Goal: Information Seeking & Learning: Learn about a topic

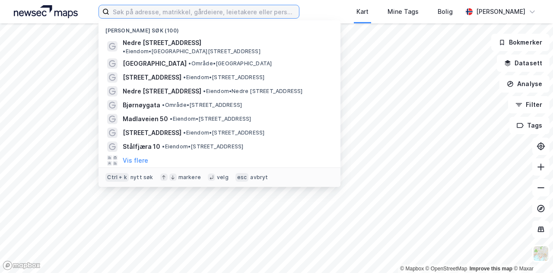
click at [185, 17] on input at bounding box center [204, 11] width 190 height 13
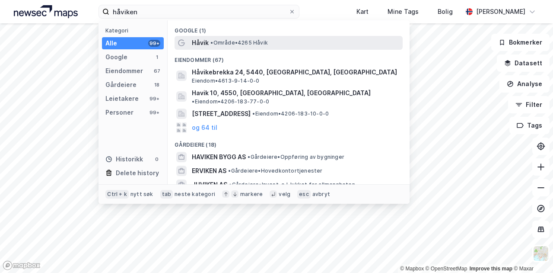
click at [239, 40] on span "• Område • 4265 [GEOGRAPHIC_DATA]" at bounding box center [238, 42] width 57 height 7
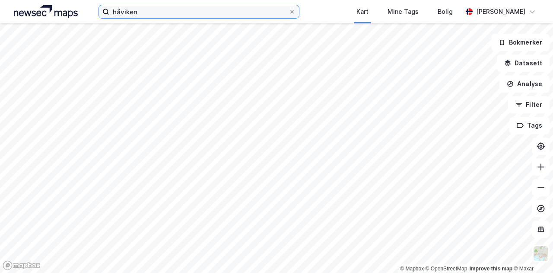
click at [152, 9] on input "håviken" at bounding box center [198, 11] width 179 height 13
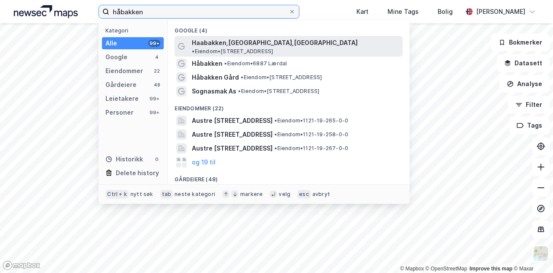
type input "håbakken"
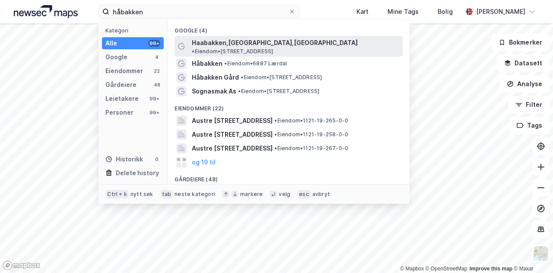
click at [251, 36] on div "Haabakken,[GEOGRAPHIC_DATA],[GEOGRAPHIC_DATA] • Eiendom • [STREET_ADDRESS]" at bounding box center [289, 46] width 228 height 21
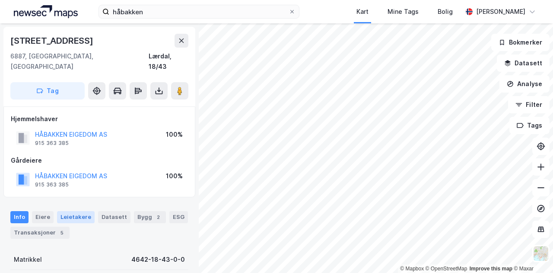
click at [74, 211] on div "Leietakere" at bounding box center [76, 217] width 38 height 12
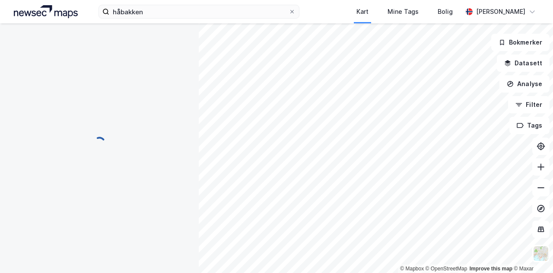
scroll to position [5, 0]
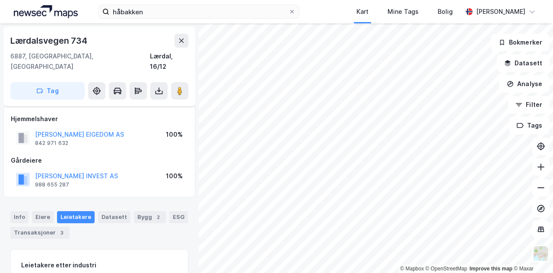
scroll to position [5, 0]
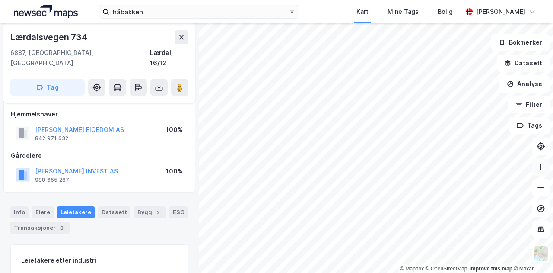
click at [544, 172] on button at bounding box center [540, 166] width 17 height 17
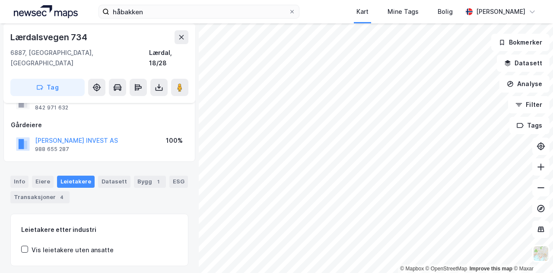
scroll to position [36, 0]
click at [47, 175] on div "Eiere" at bounding box center [43, 181] width 22 height 12
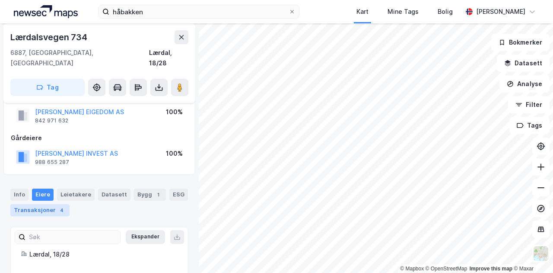
scroll to position [36, 0]
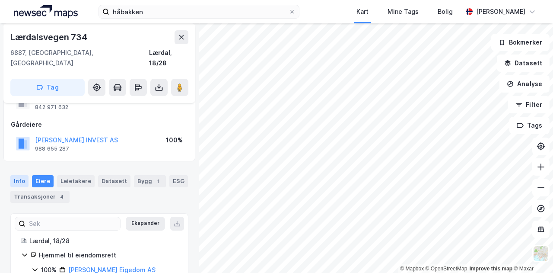
click at [23, 175] on div "Info" at bounding box center [19, 181] width 18 height 12
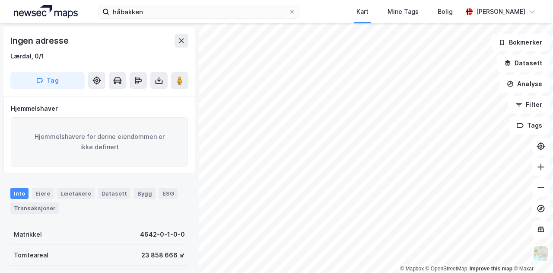
scroll to position [75, 0]
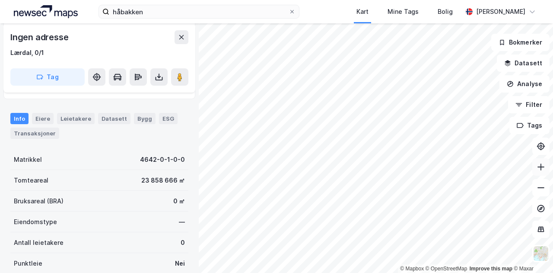
click at [540, 169] on icon at bounding box center [541, 166] width 9 height 9
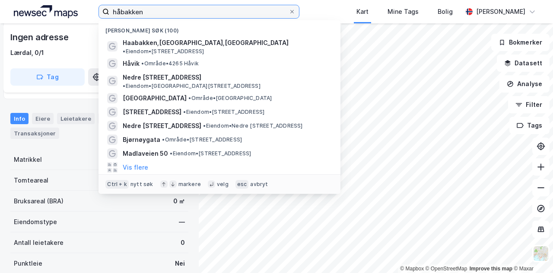
click at [167, 7] on input "håbakken" at bounding box center [198, 11] width 179 height 13
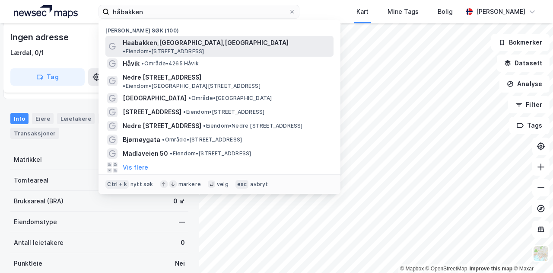
click at [160, 44] on span "Haabakken,[GEOGRAPHIC_DATA],[GEOGRAPHIC_DATA]" at bounding box center [206, 43] width 166 height 10
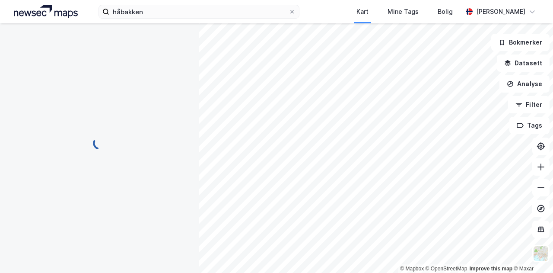
scroll to position [75, 0]
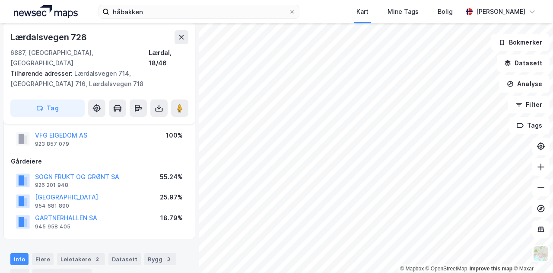
scroll to position [19, 0]
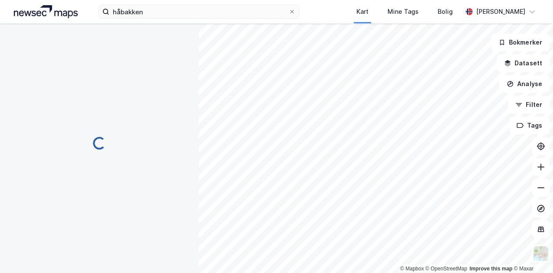
scroll to position [19, 0]
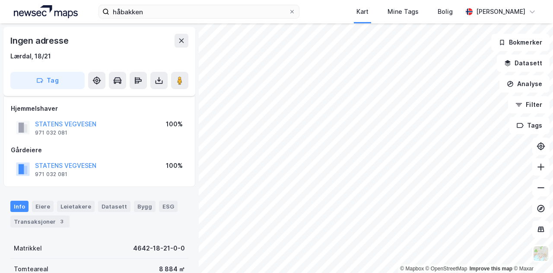
scroll to position [6, 0]
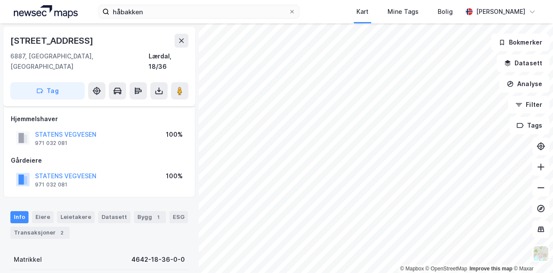
scroll to position [6, 0]
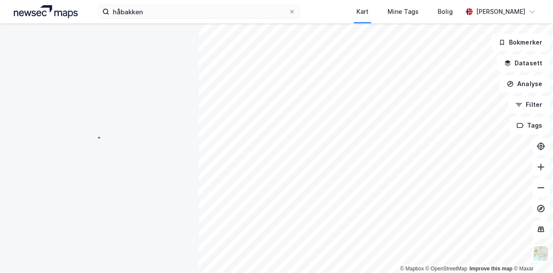
scroll to position [6, 0]
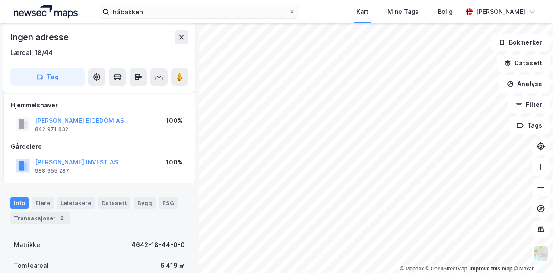
scroll to position [3, 0]
click at [46, 198] on div "Eiere" at bounding box center [43, 203] width 22 height 11
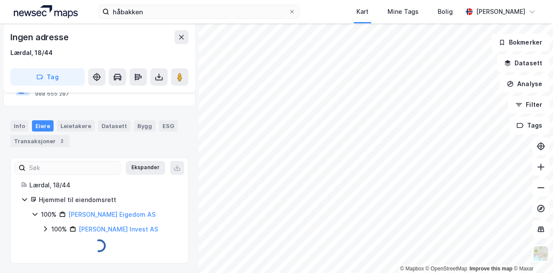
scroll to position [62, 0]
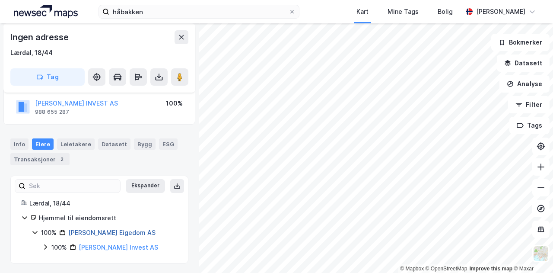
click at [105, 229] on link "[PERSON_NAME] Eigedom AS" at bounding box center [111, 232] width 87 height 7
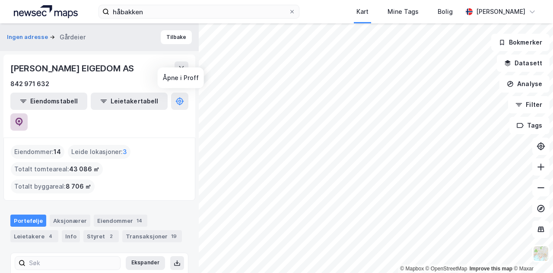
click at [23, 118] on icon at bounding box center [19, 122] width 9 height 9
drag, startPoint x: 186, startPoint y: 67, endPoint x: 127, endPoint y: 67, distance: 58.8
click at [127, 67] on div "[PERSON_NAME] EIGEDOM AS" at bounding box center [99, 68] width 178 height 14
click at [176, 38] on button "Tilbake" at bounding box center [176, 37] width 31 height 14
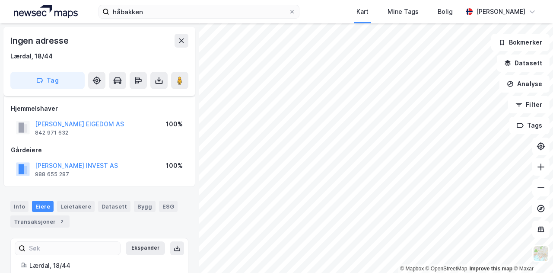
scroll to position [62, 0]
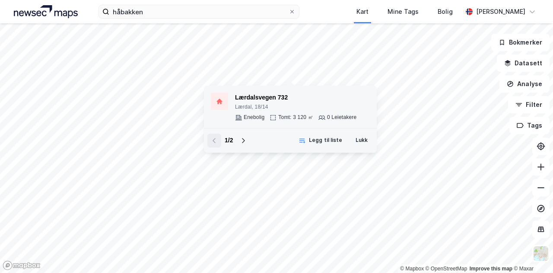
click at [268, 103] on div "© Mapbox © OpenStreetMap Improve this map © [STREET_ADDRESS] Tomt: 3 120 ㎡ 0 Le…" at bounding box center [276, 147] width 553 height 249
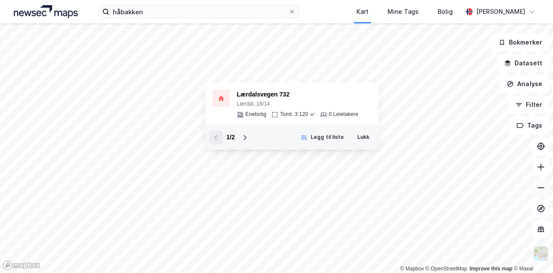
click at [536, 183] on button at bounding box center [540, 187] width 17 height 17
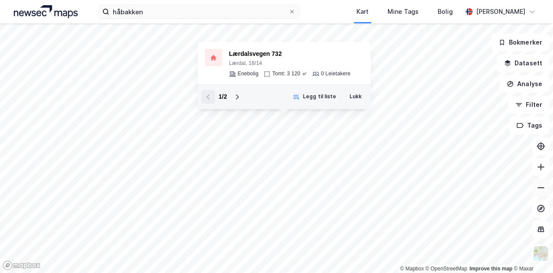
click at [536, 183] on button at bounding box center [540, 187] width 17 height 17
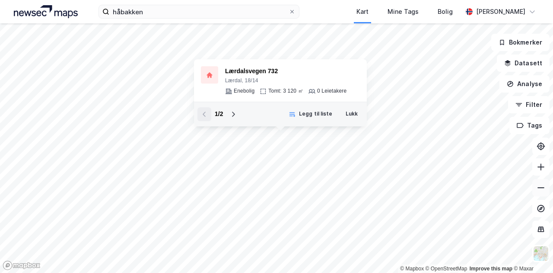
click at [536, 183] on button at bounding box center [540, 187] width 17 height 17
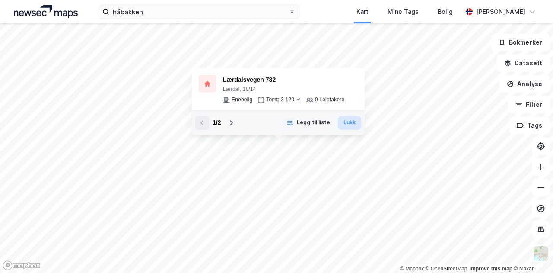
click at [352, 125] on button "Lukk" at bounding box center [349, 123] width 23 height 14
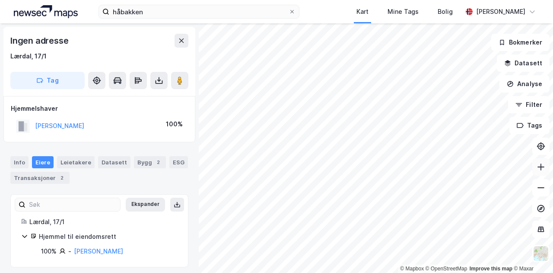
click at [541, 166] on icon at bounding box center [541, 166] width 1 height 7
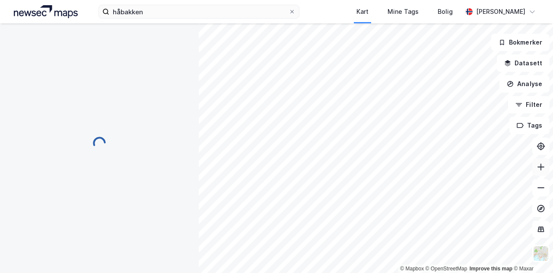
scroll to position [36, 0]
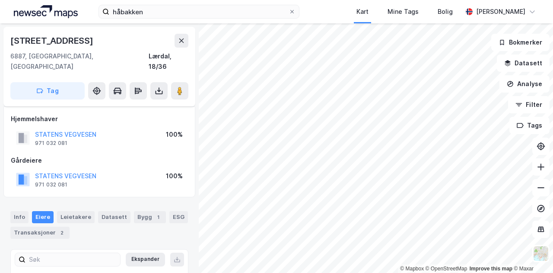
scroll to position [14, 0]
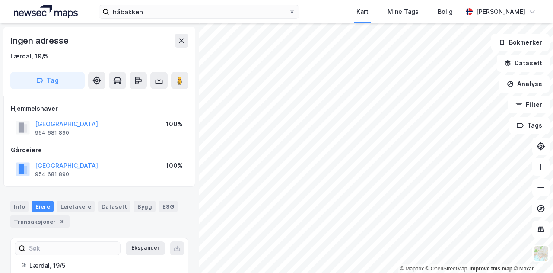
scroll to position [14, 0]
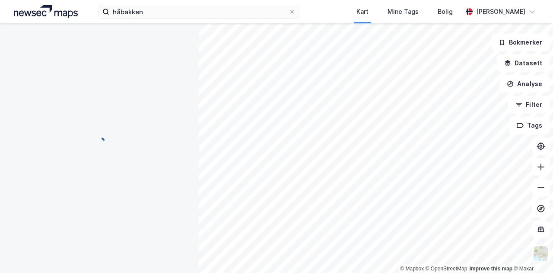
scroll to position [14, 0]
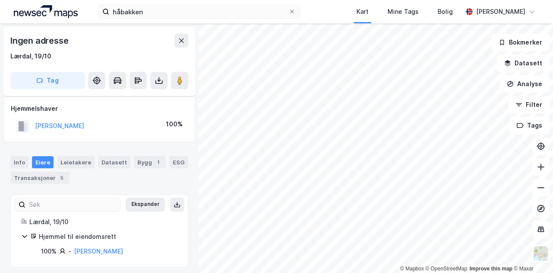
scroll to position [4, 0]
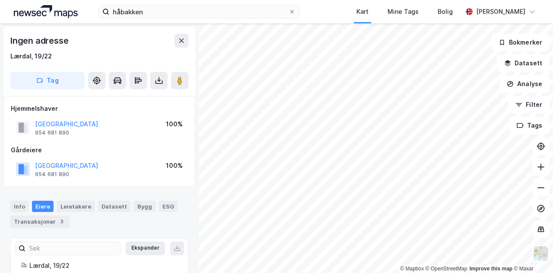
scroll to position [4, 0]
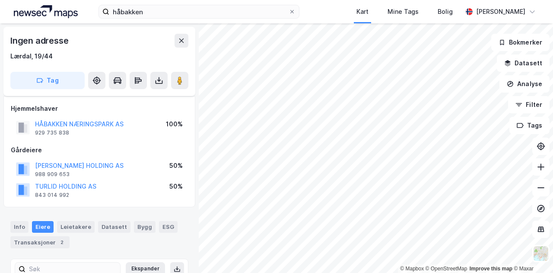
scroll to position [4, 0]
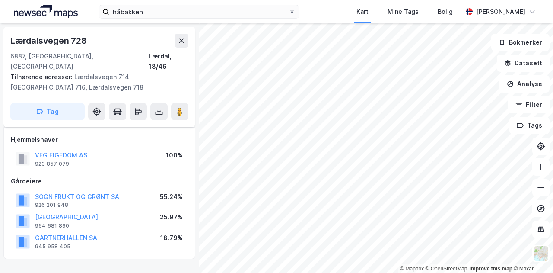
scroll to position [4, 0]
